Goal: Book appointment/travel/reservation

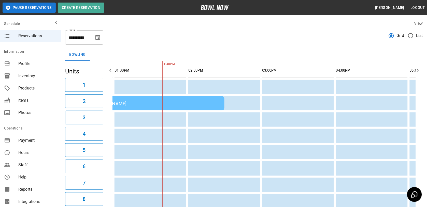
click at [405, 31] on div "Grid List" at bounding box center [406, 35] width 34 height 11
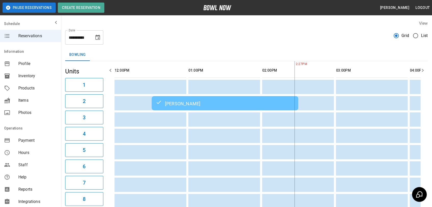
click at [421, 37] on span "List" at bounding box center [424, 36] width 7 height 6
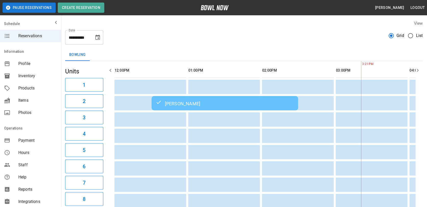
scroll to position [0, 221]
